Goal: Navigation & Orientation: Find specific page/section

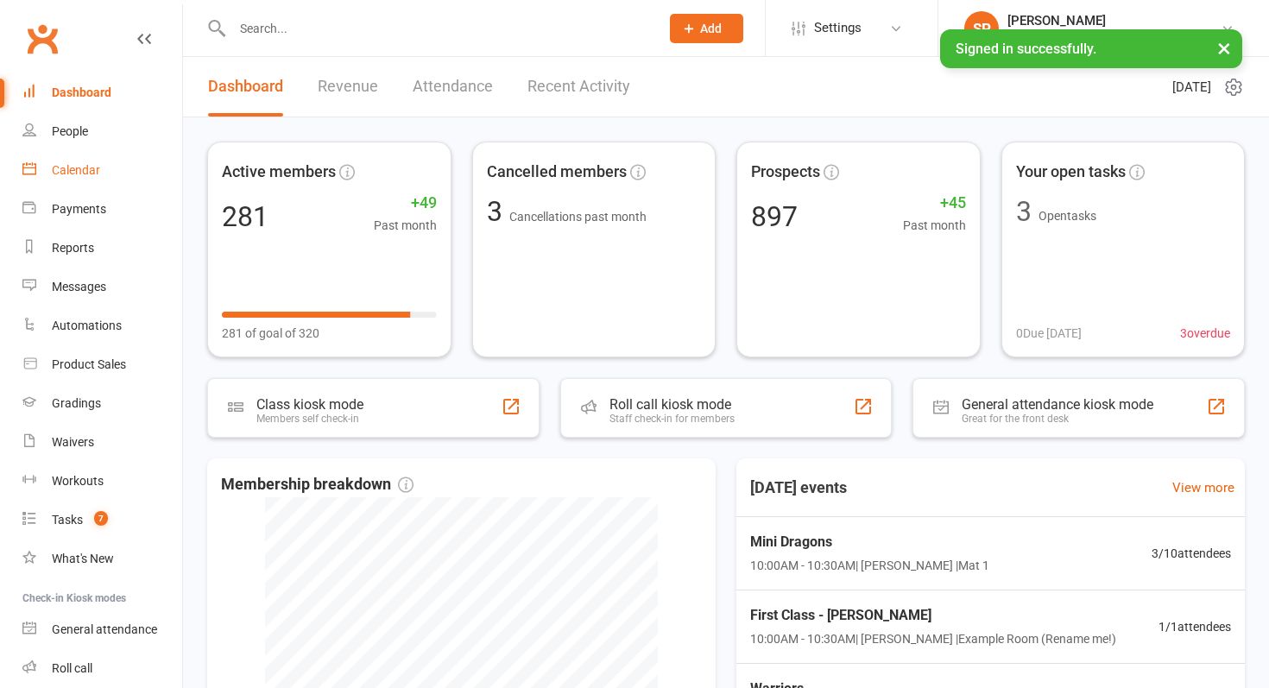
click at [41, 176] on link "Calendar" at bounding box center [102, 170] width 160 height 39
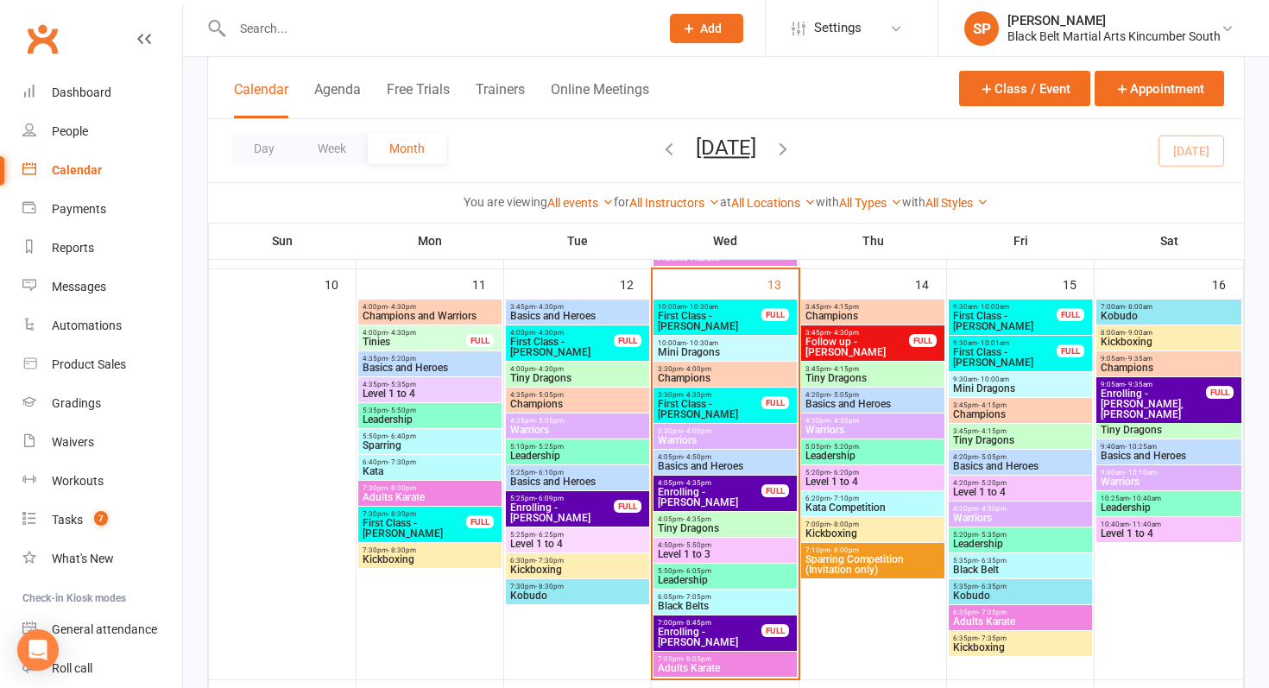
scroll to position [956, 0]
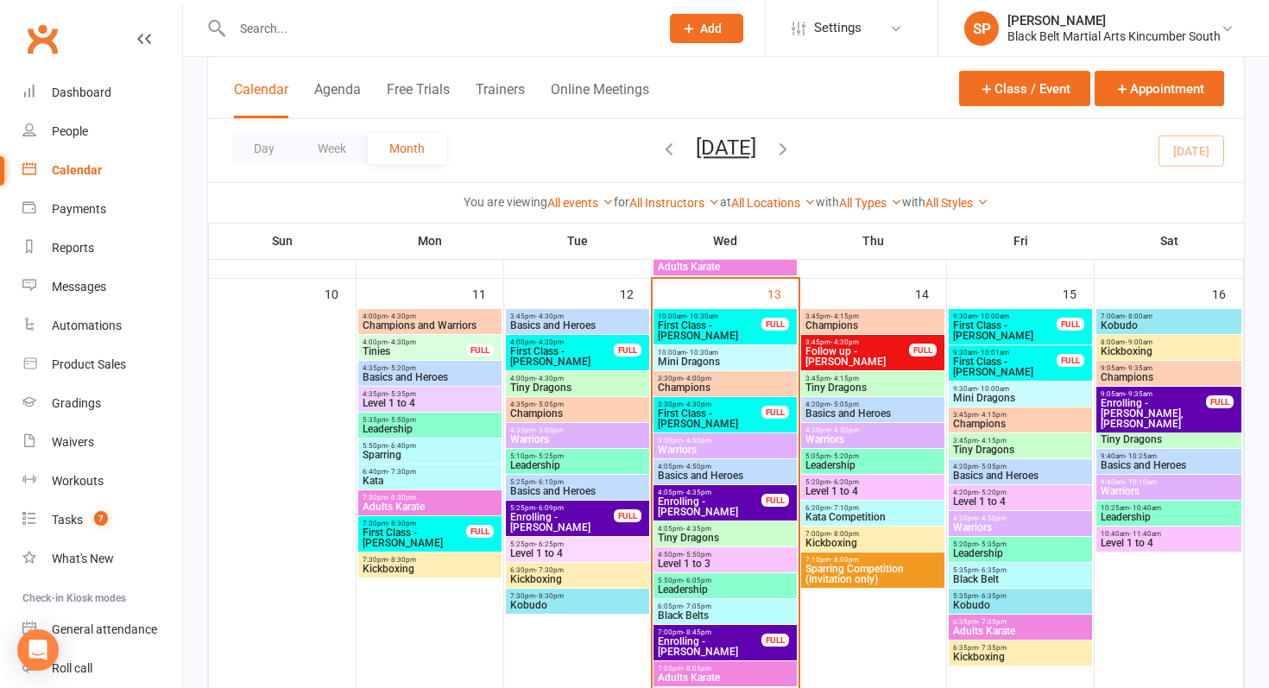
click at [692, 480] on span "Basics and Heroes" at bounding box center [725, 476] width 136 height 10
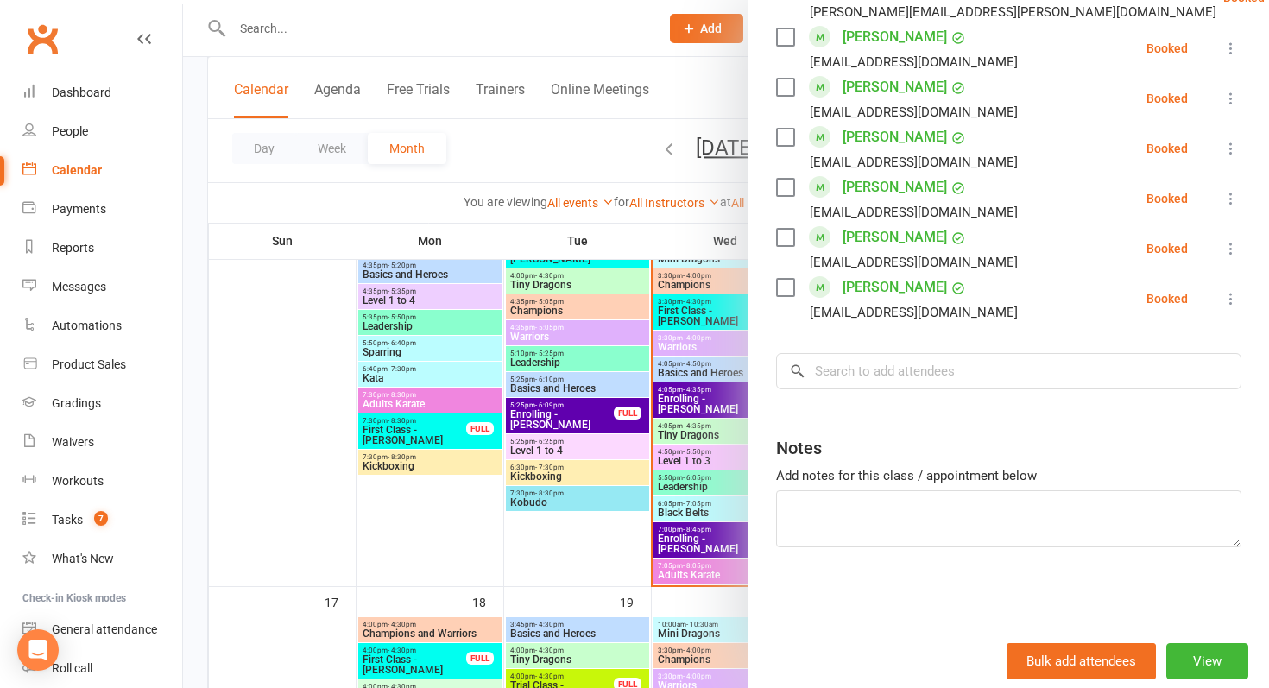
scroll to position [1065, 0]
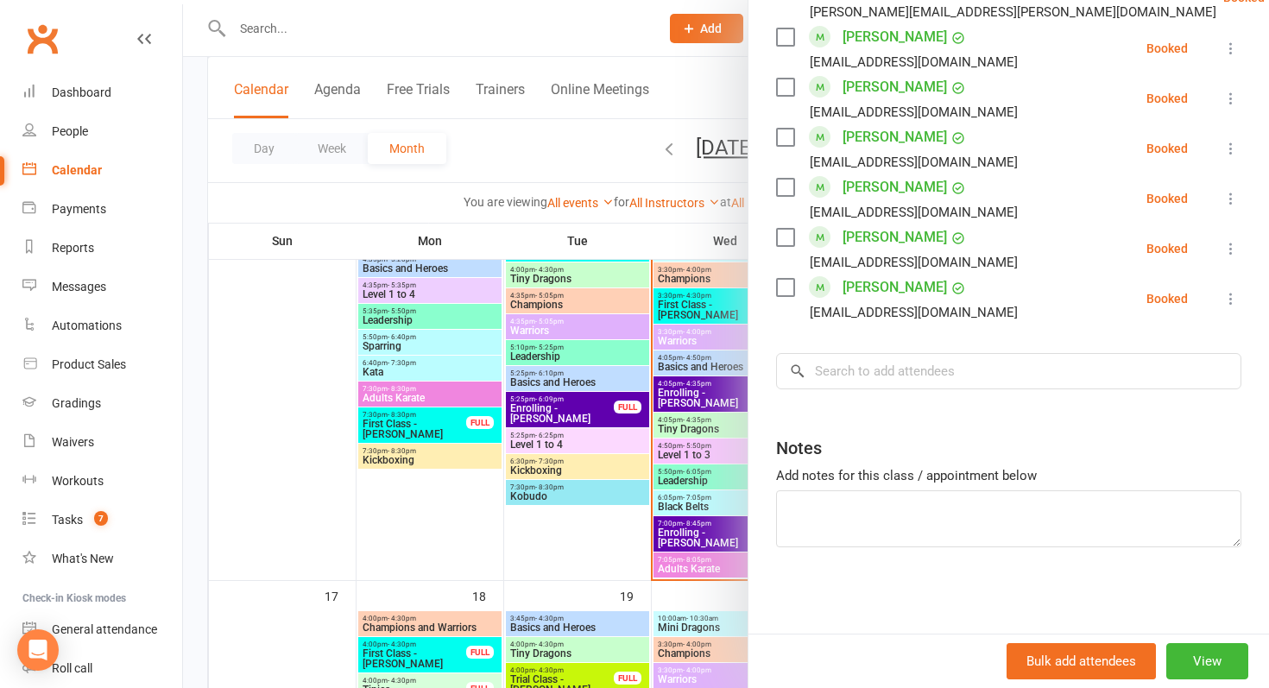
click at [568, 452] on div at bounding box center [726, 344] width 1086 height 688
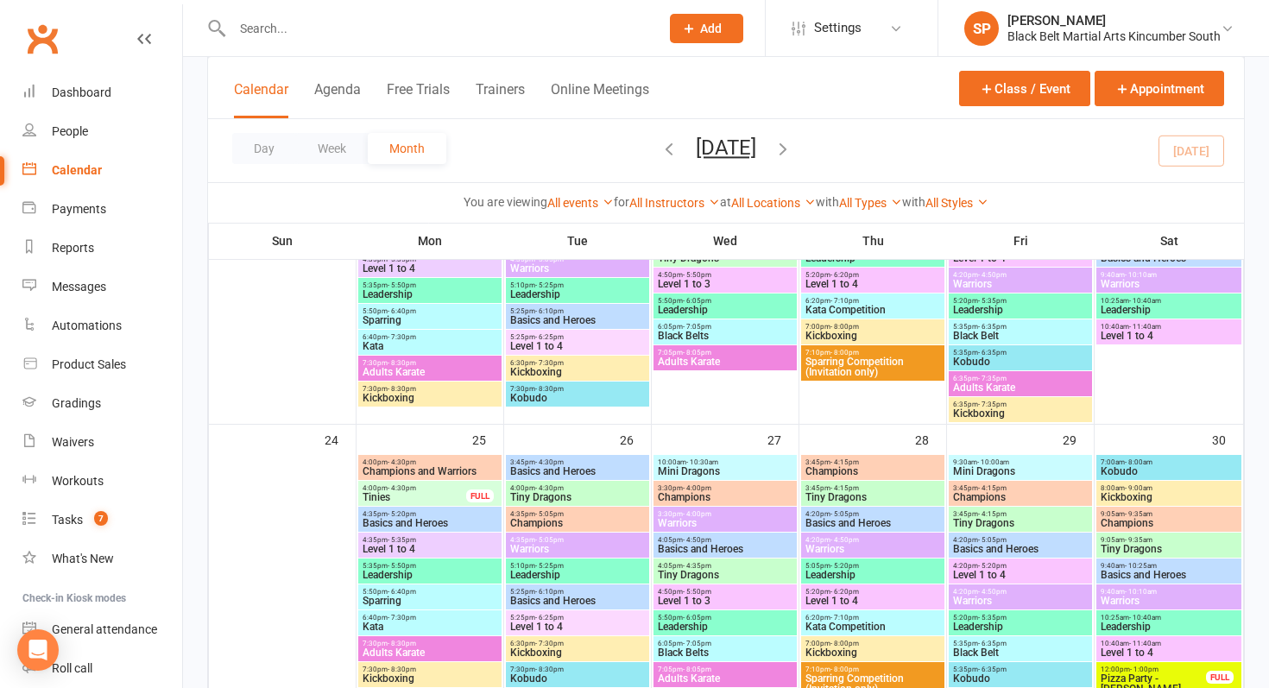
scroll to position [1389, 0]
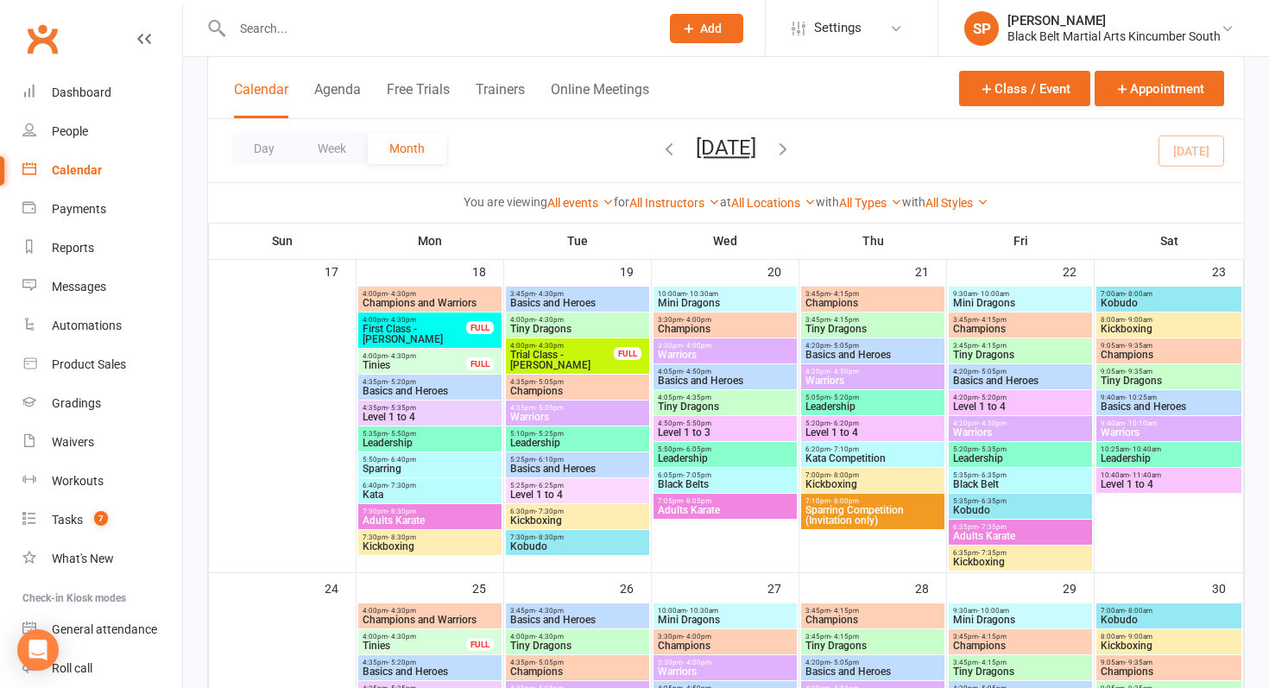
click at [432, 517] on span "Adults Karate" at bounding box center [430, 521] width 136 height 10
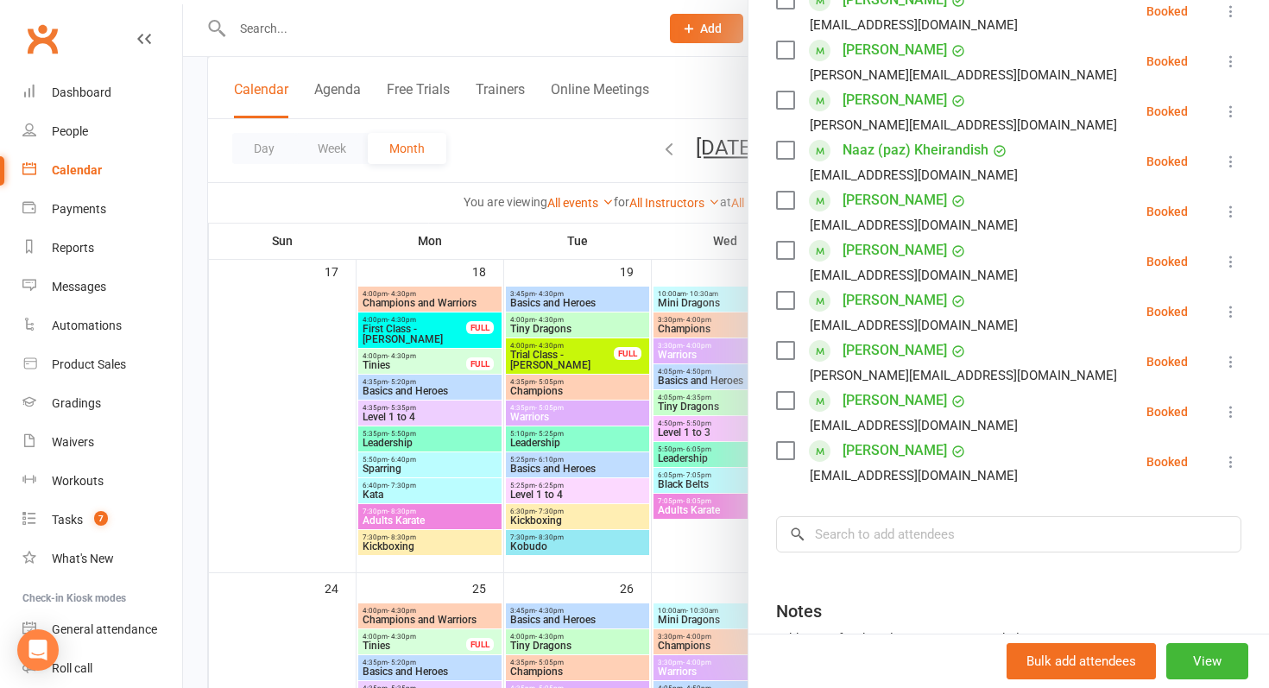
scroll to position [388, 0]
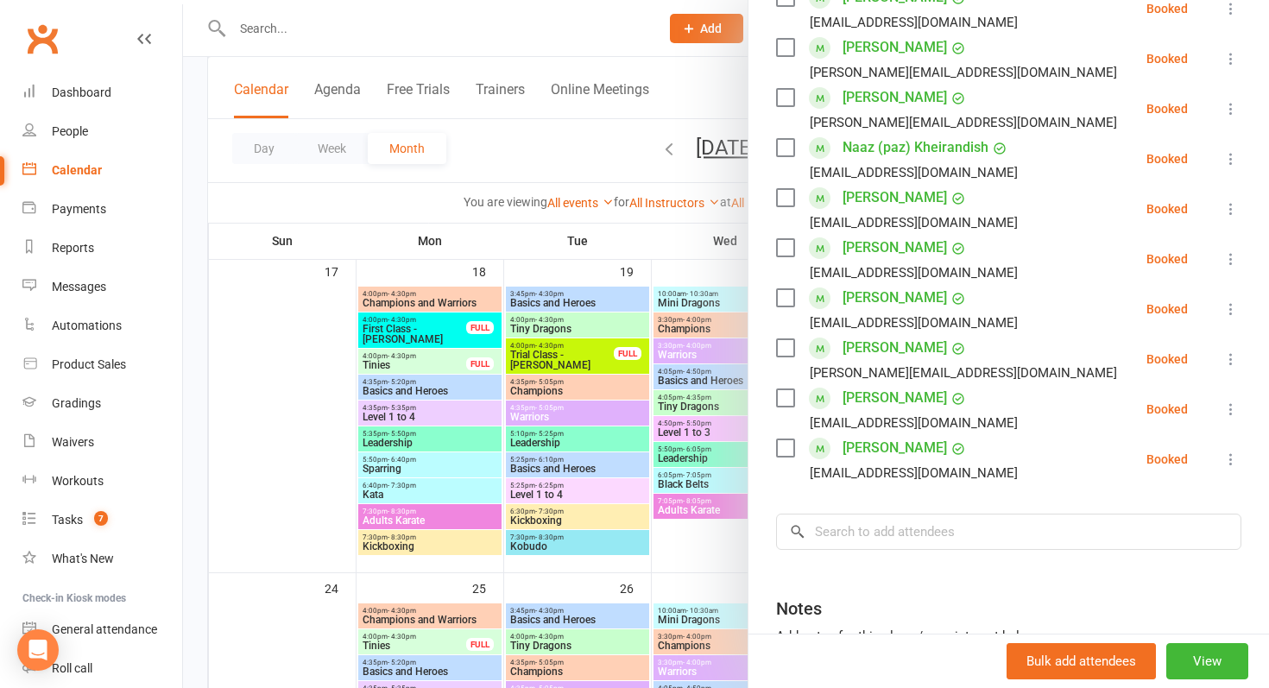
click at [598, 392] on div at bounding box center [726, 344] width 1086 height 688
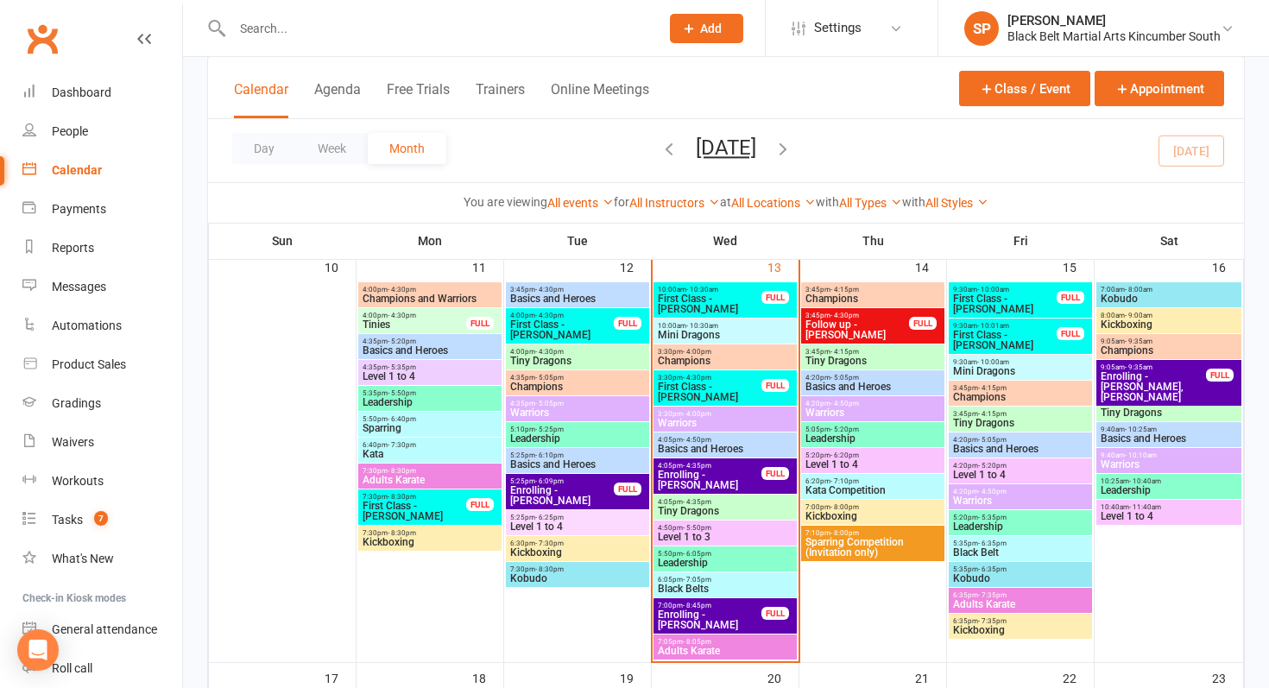
scroll to position [972, 0]
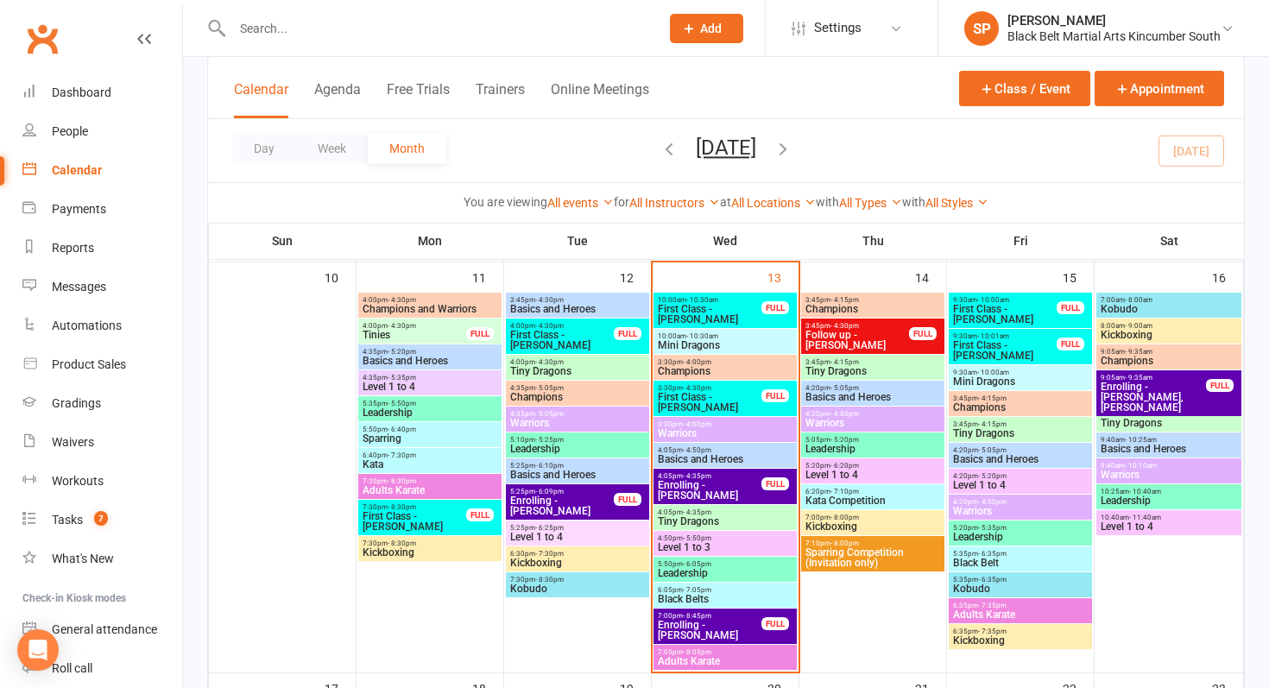
click at [713, 348] on span "Mini Dragons" at bounding box center [725, 345] width 136 height 10
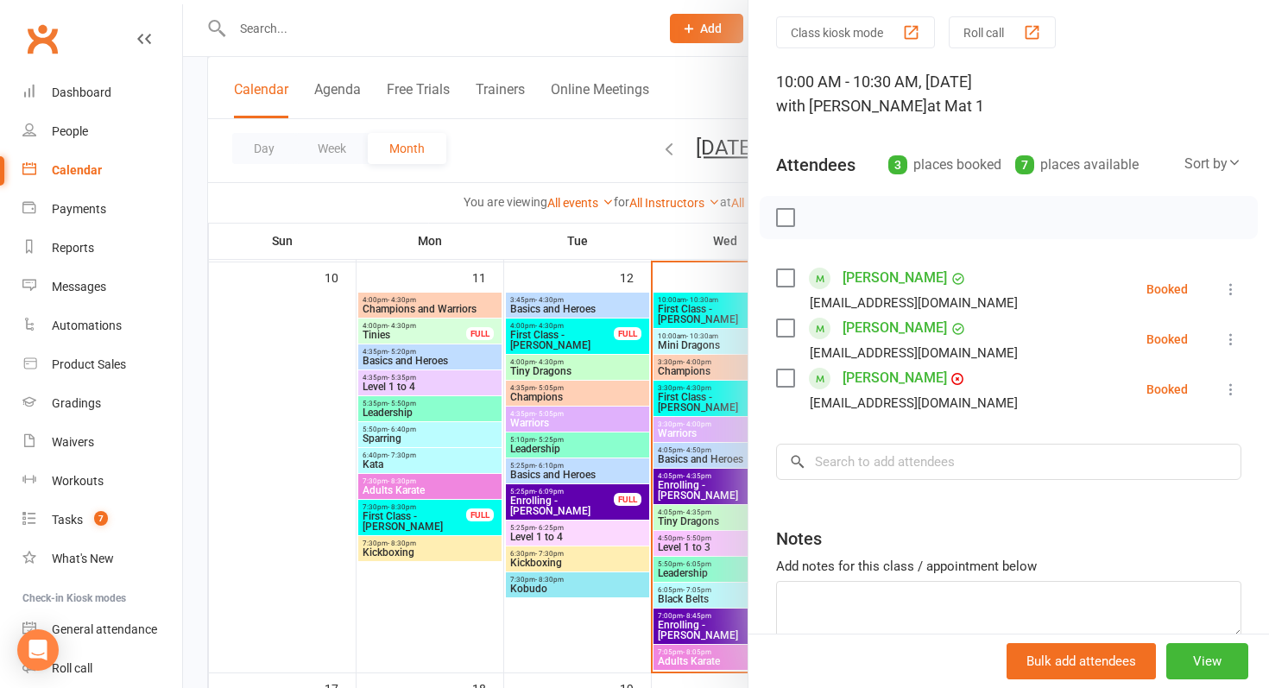
scroll to position [68, 0]
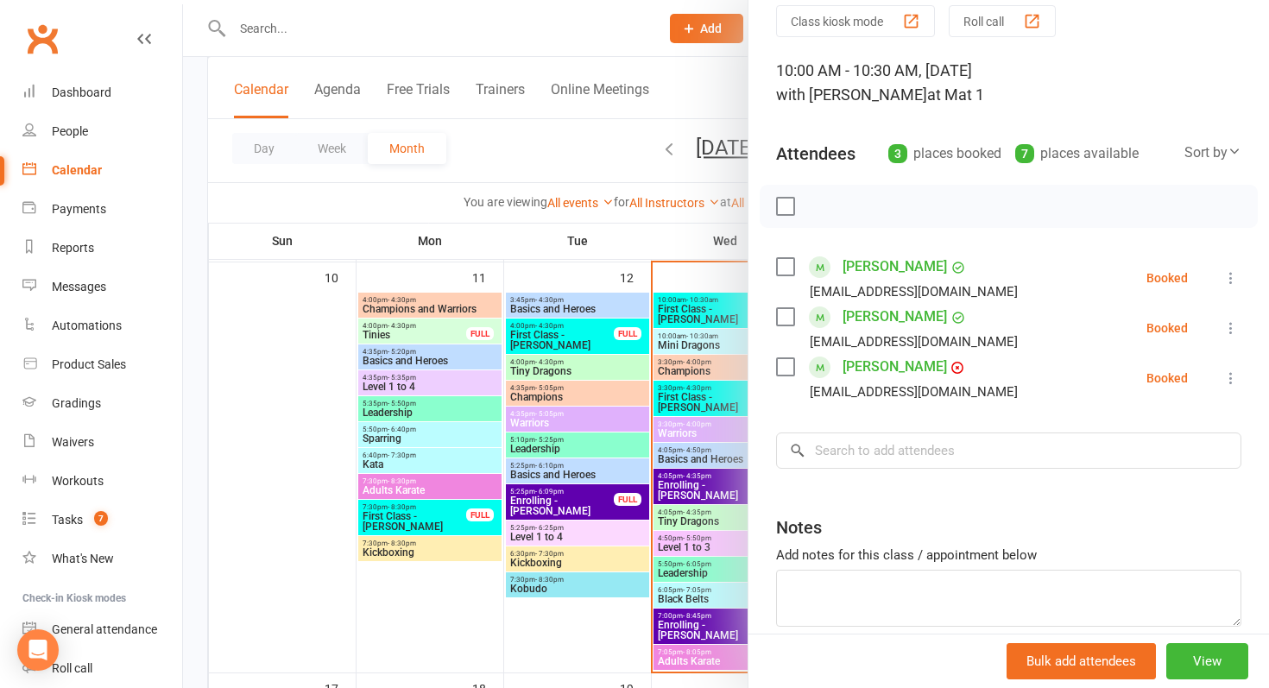
click at [668, 373] on div at bounding box center [726, 344] width 1086 height 688
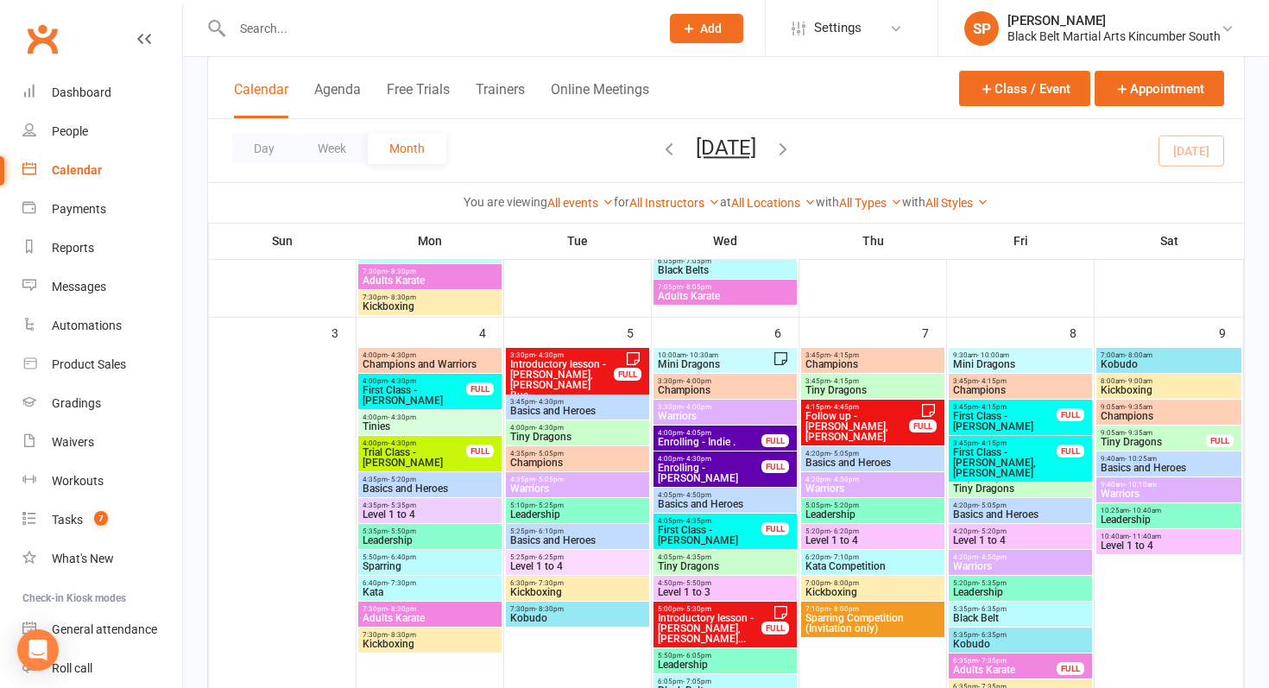
scroll to position [493, 0]
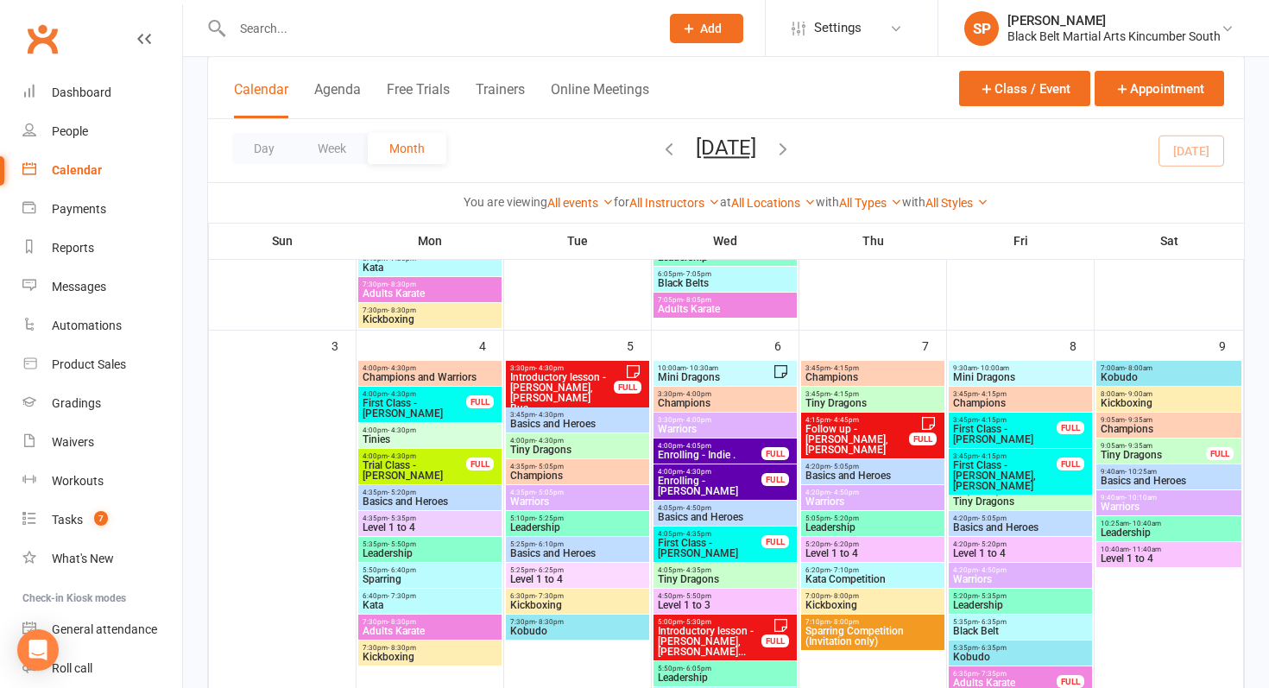
click at [674, 364] on span "10:00am - 10:30am" at bounding box center [715, 368] width 116 height 8
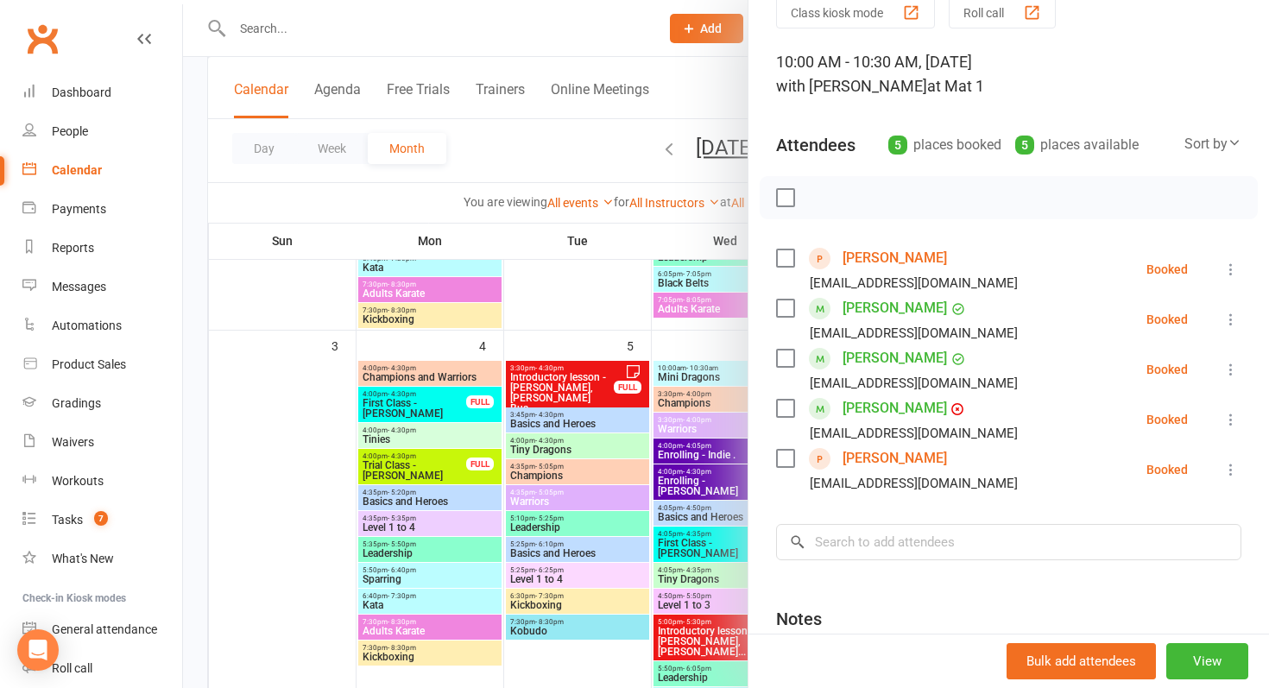
scroll to position [81, 0]
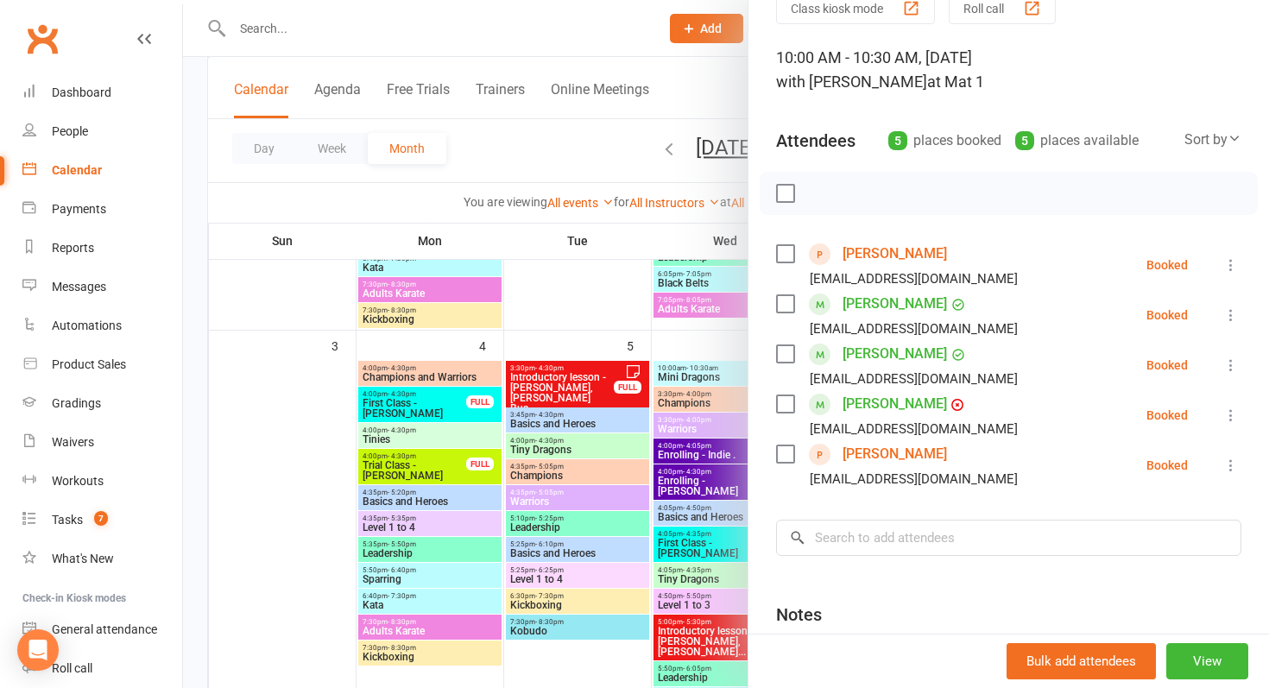
click at [541, 503] on div at bounding box center [726, 344] width 1086 height 688
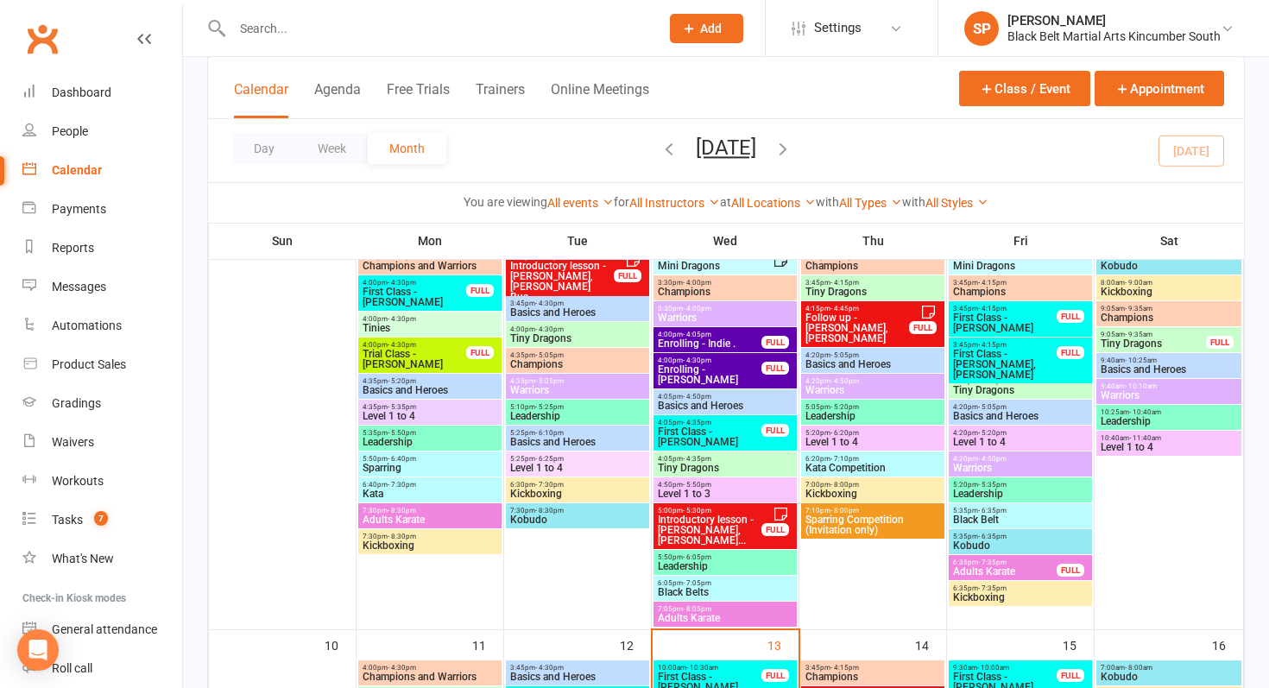
scroll to position [35, 0]
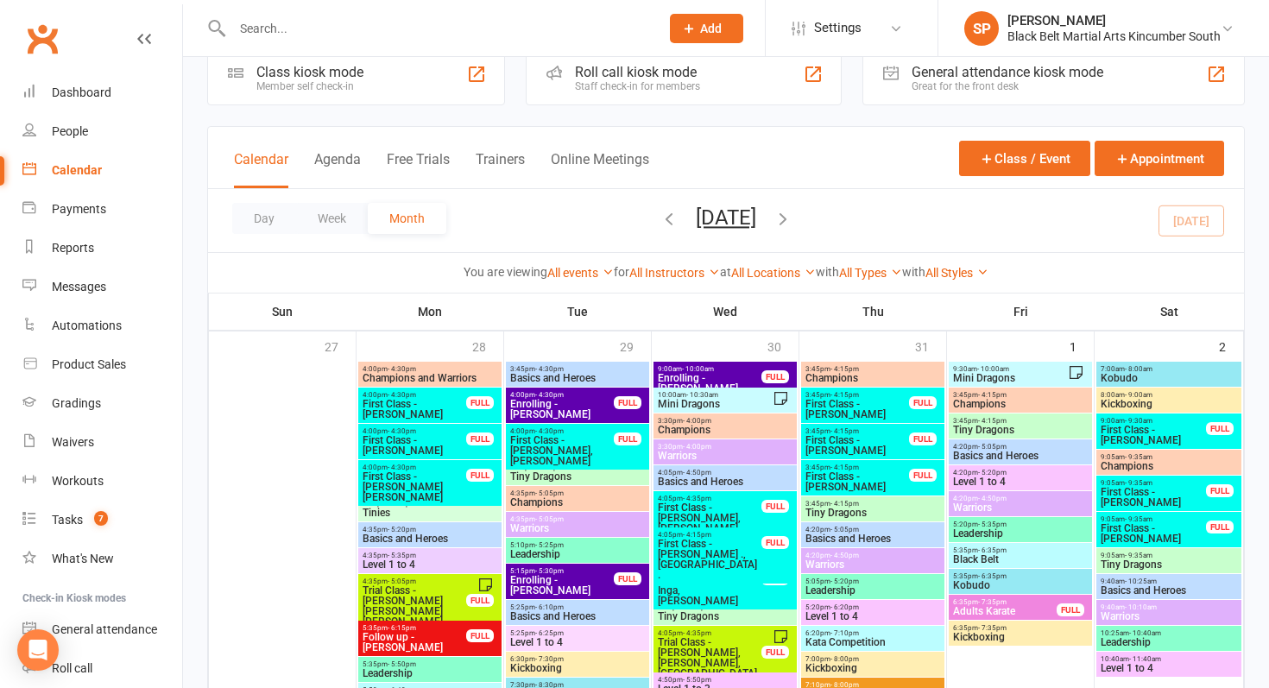
click at [731, 398] on span "10:00am - 10:30am" at bounding box center [715, 395] width 116 height 8
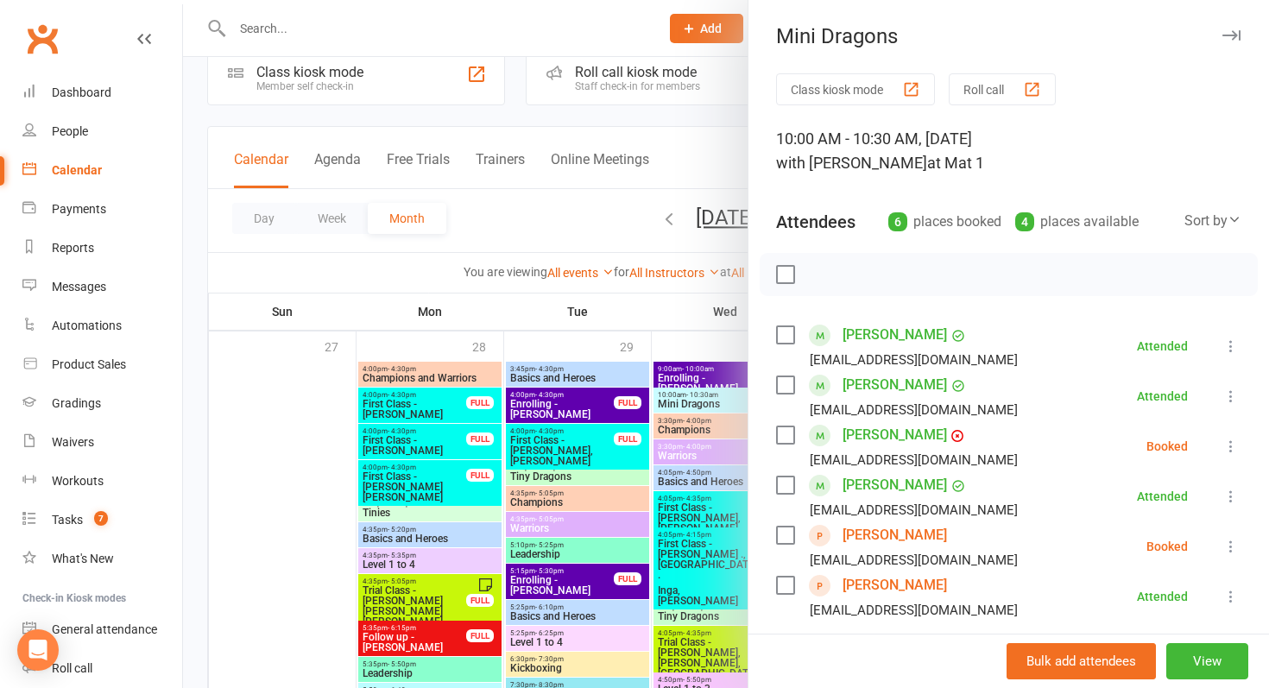
click at [730, 398] on div at bounding box center [726, 344] width 1086 height 688
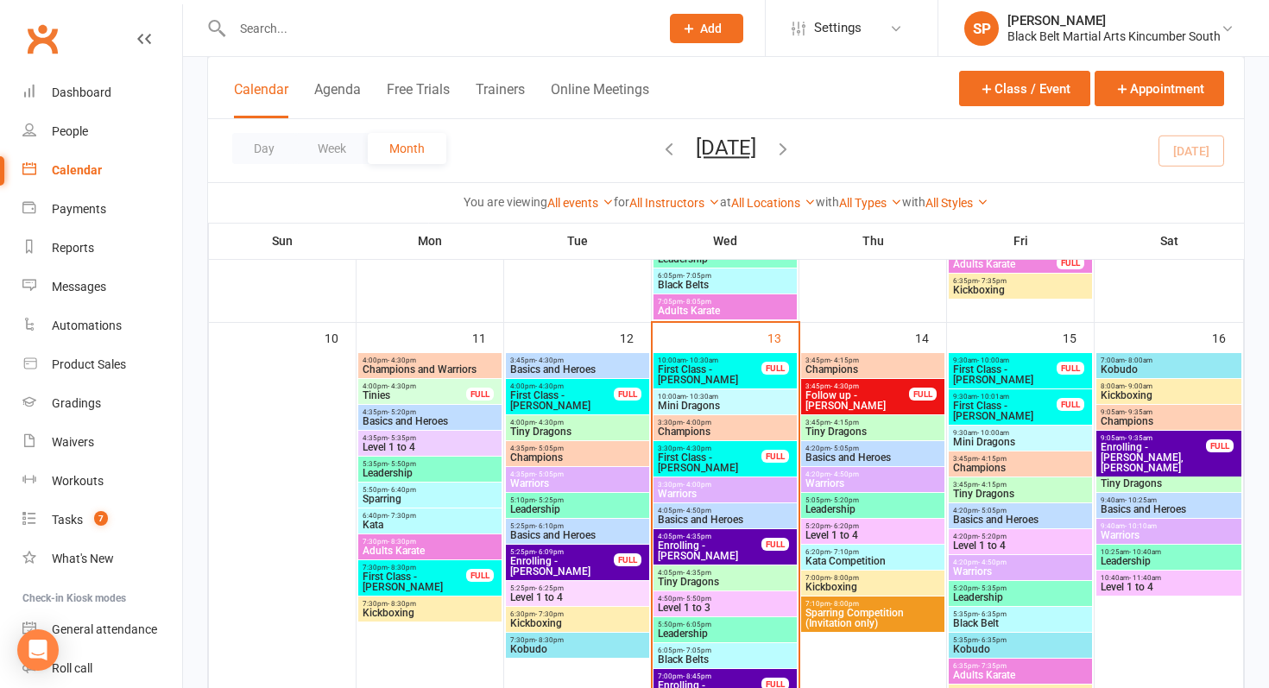
scroll to position [897, 0]
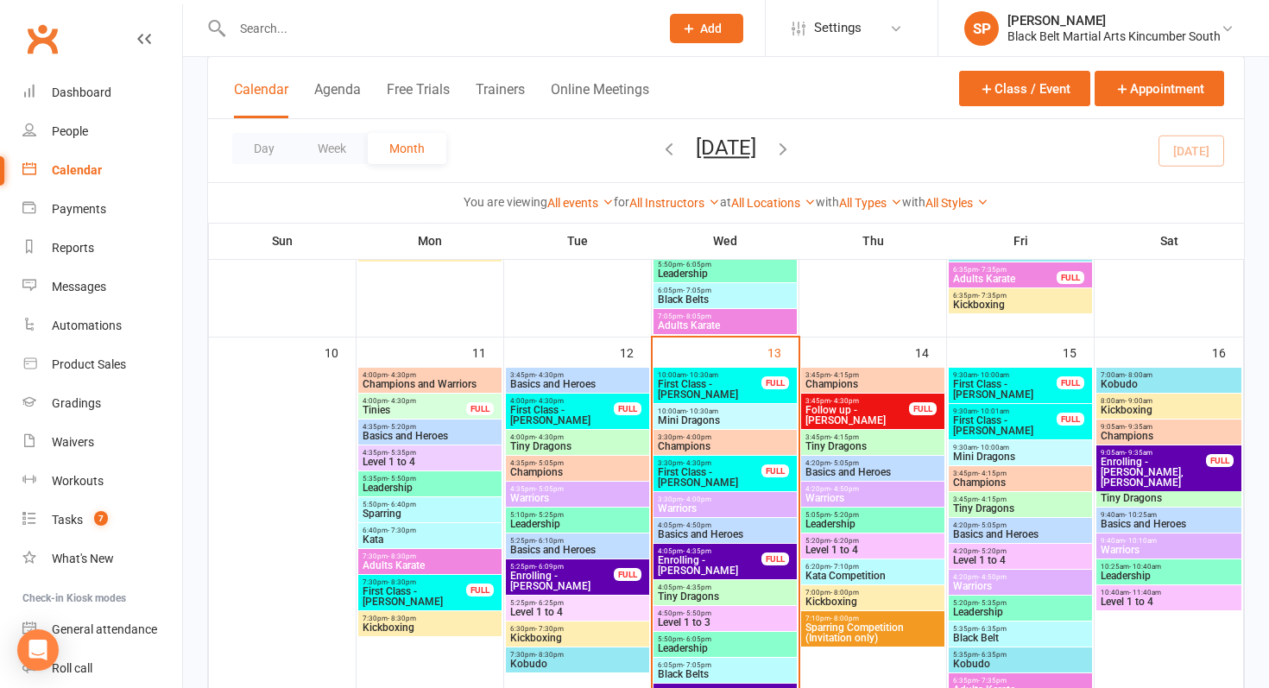
click at [1030, 444] on span "9:30am - 10:00am" at bounding box center [1021, 448] width 136 height 8
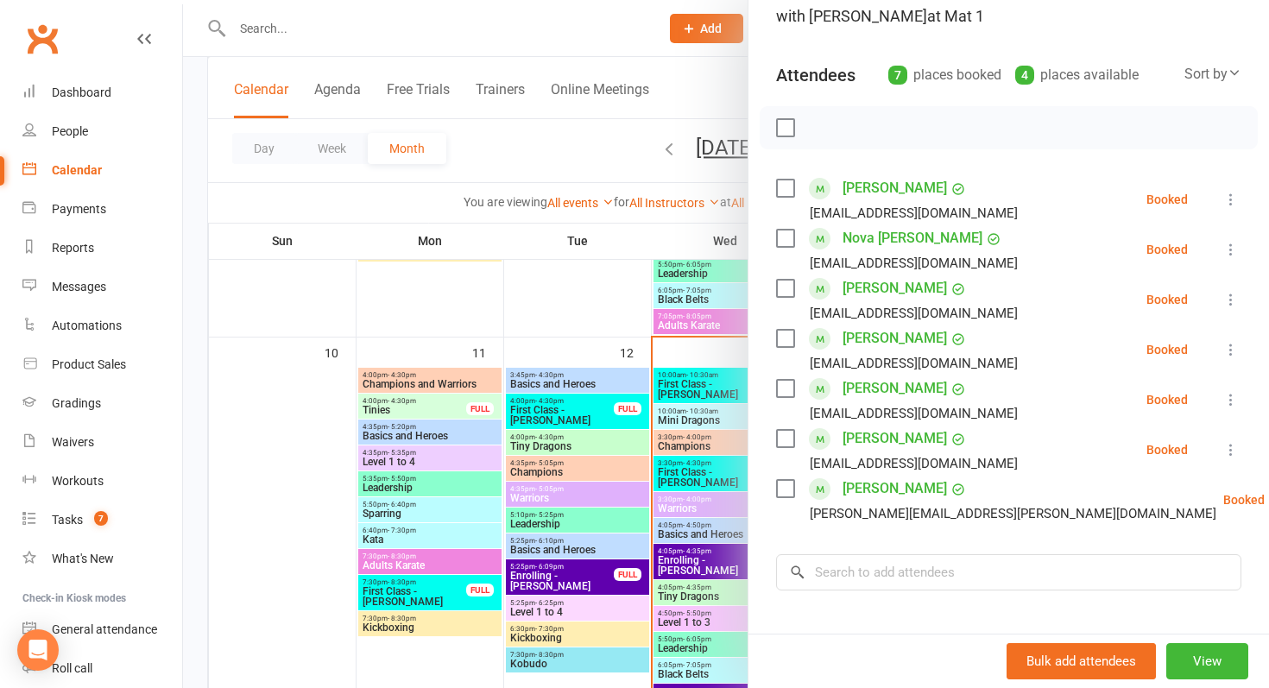
scroll to position [156, 0]
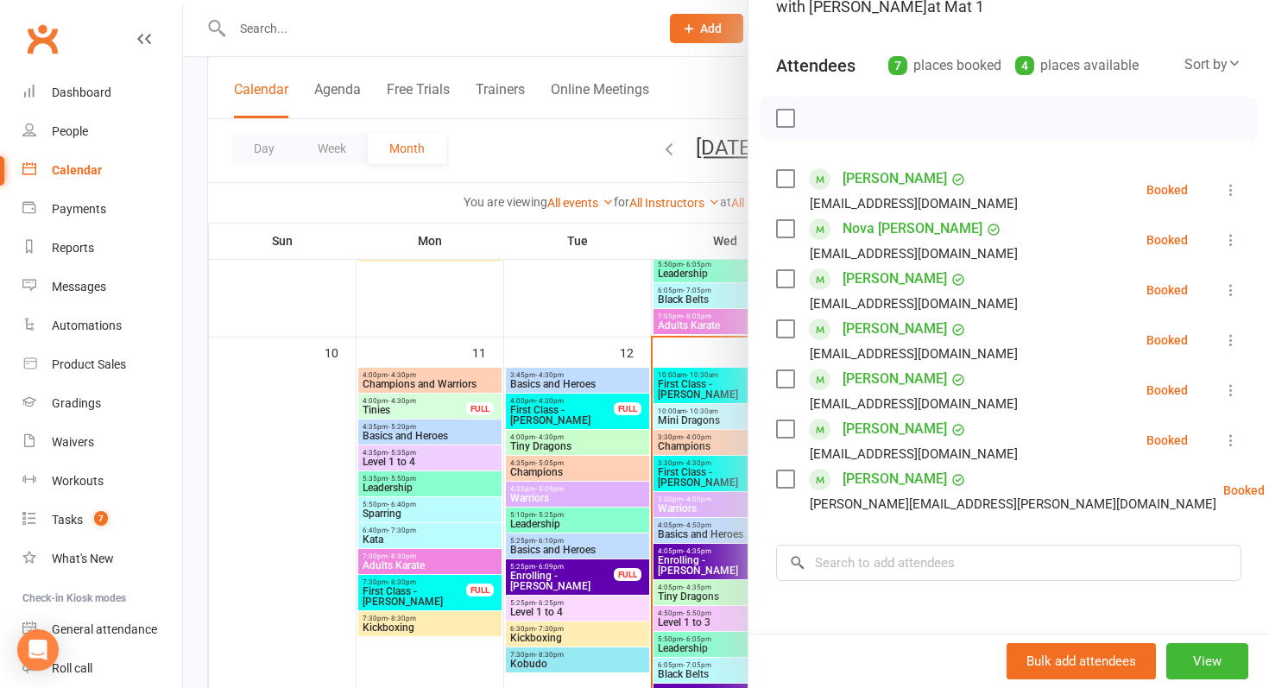
click at [539, 512] on div at bounding box center [726, 344] width 1086 height 688
